Goal: Task Accomplishment & Management: Use online tool/utility

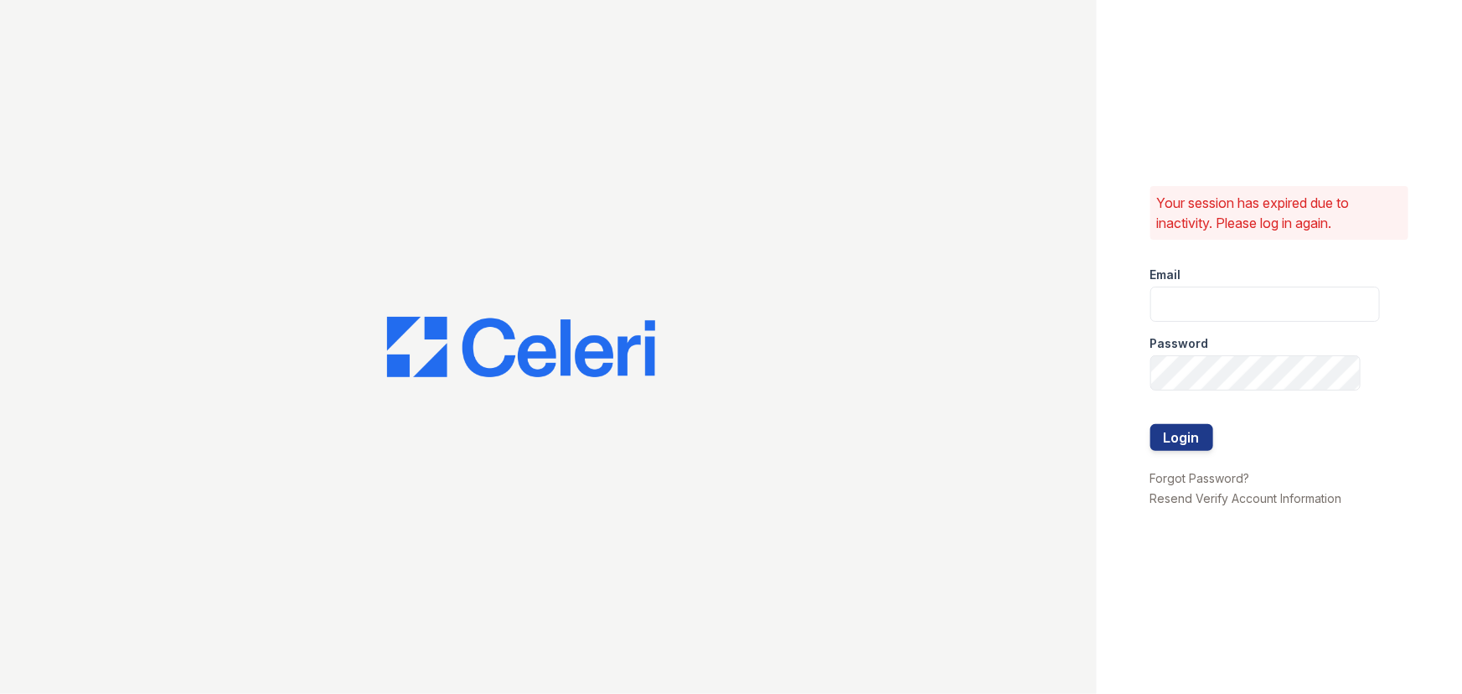
click at [115, 199] on div at bounding box center [548, 347] width 1097 height 694
drag, startPoint x: 1156, startPoint y: 286, endPoint x: 1166, endPoint y: 292, distance: 11.6
click at [1166, 291] on input "email" at bounding box center [1265, 304] width 230 height 35
type input "[EMAIL_ADDRESS][DOMAIN_NAME]"
click at [1150, 424] on button "Login" at bounding box center [1181, 437] width 63 height 27
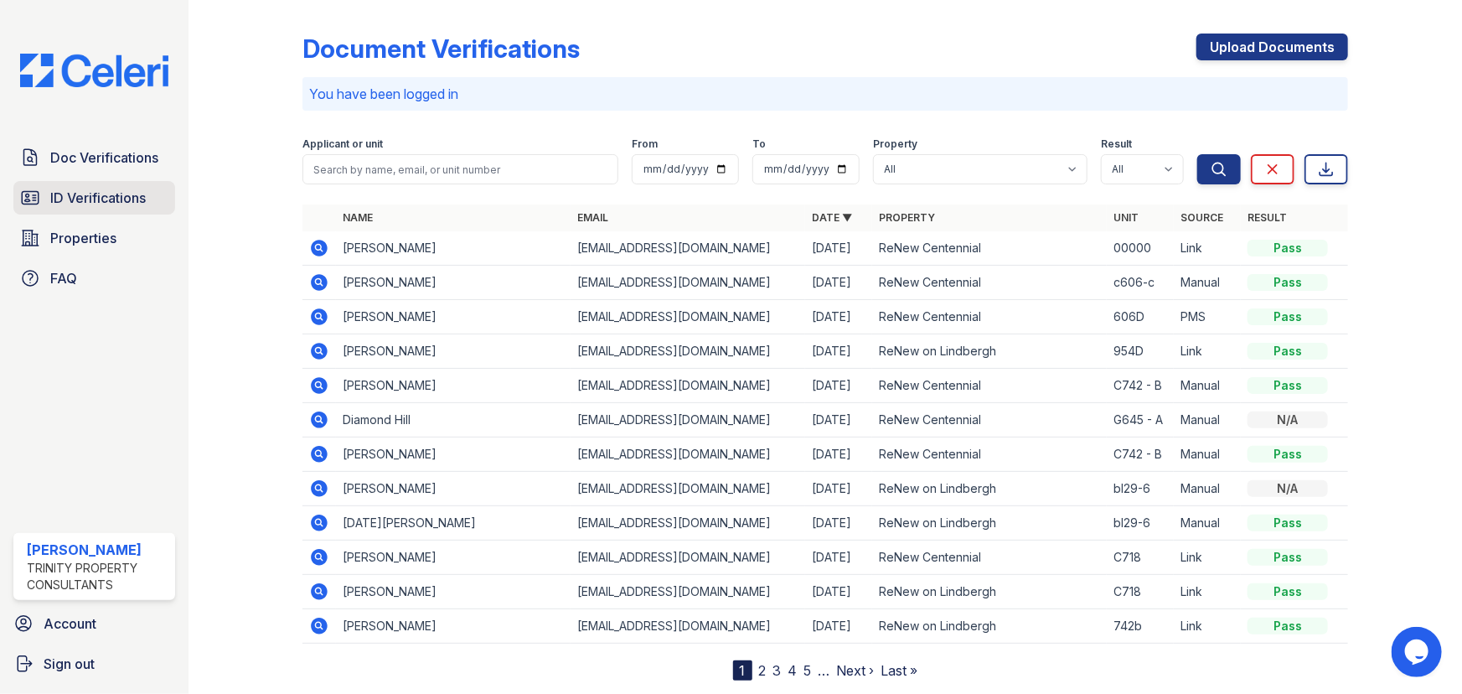
click at [79, 212] on link "ID Verifications" at bounding box center [94, 198] width 162 height 34
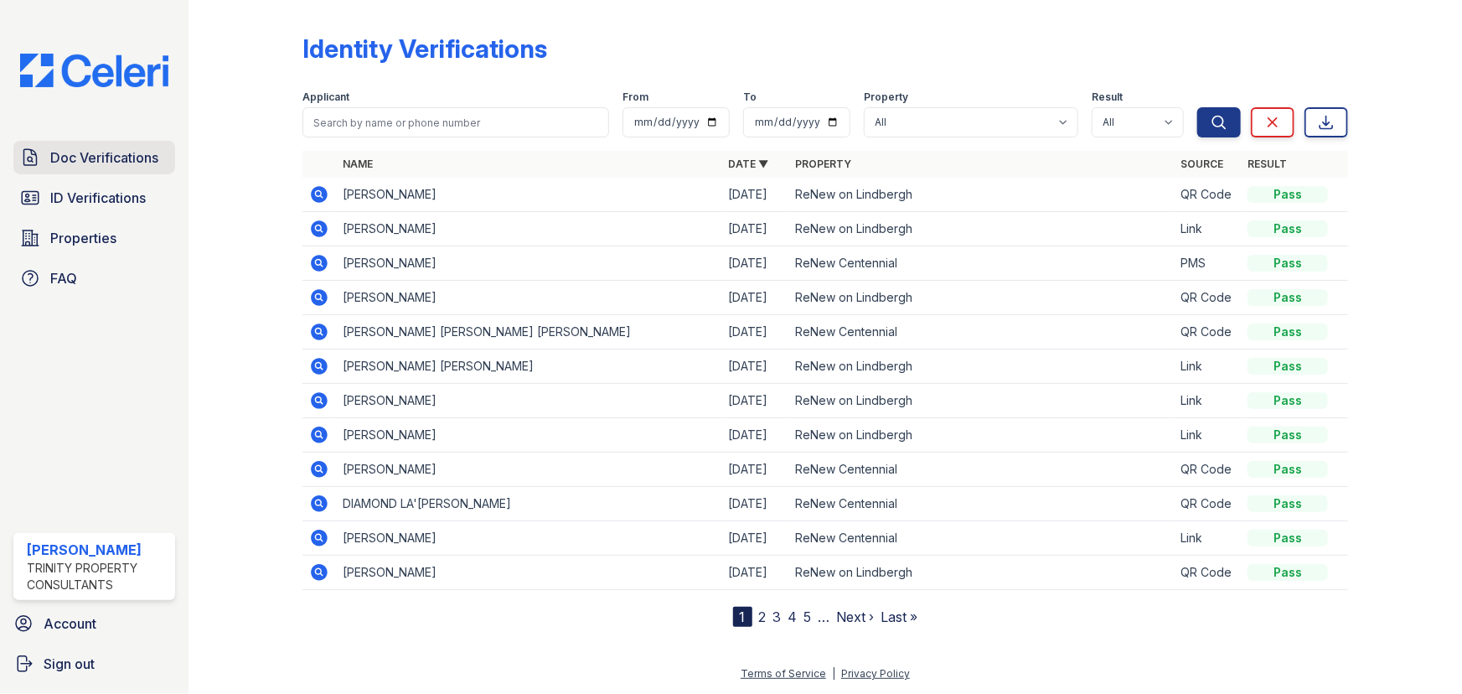
click at [114, 142] on link "Doc Verifications" at bounding box center [94, 158] width 162 height 34
